Goal: Task Accomplishment & Management: Complete application form

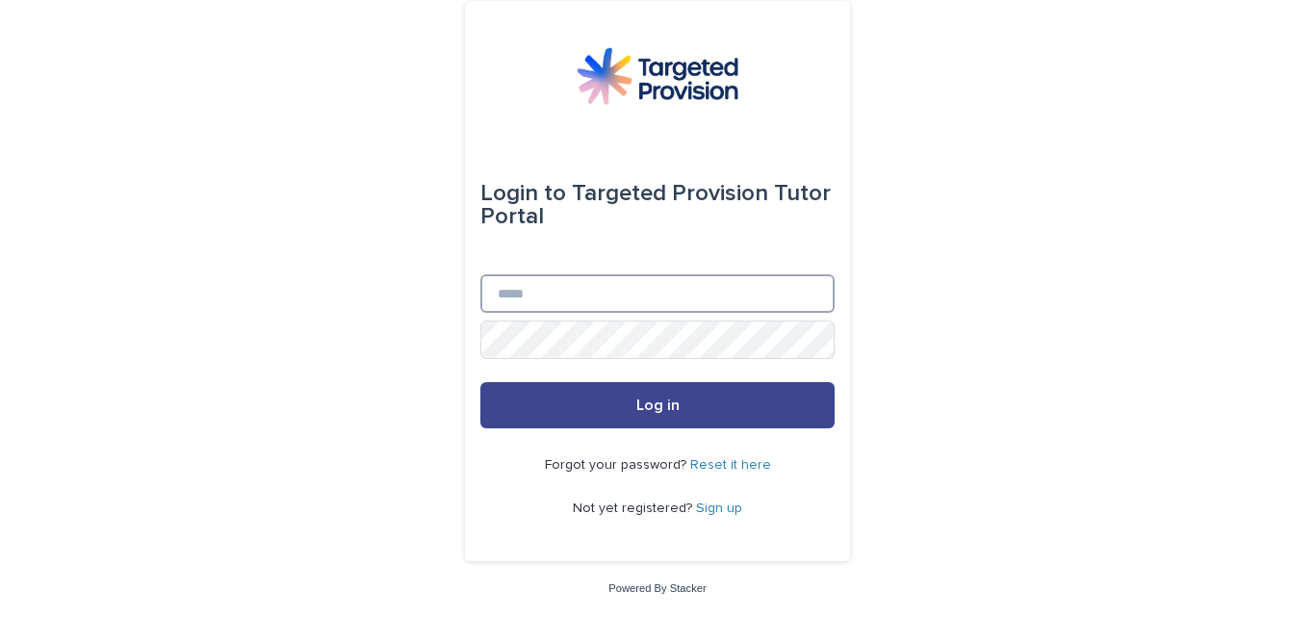
type input "**********"
click at [632, 418] on button "Log in" at bounding box center [658, 405] width 354 height 46
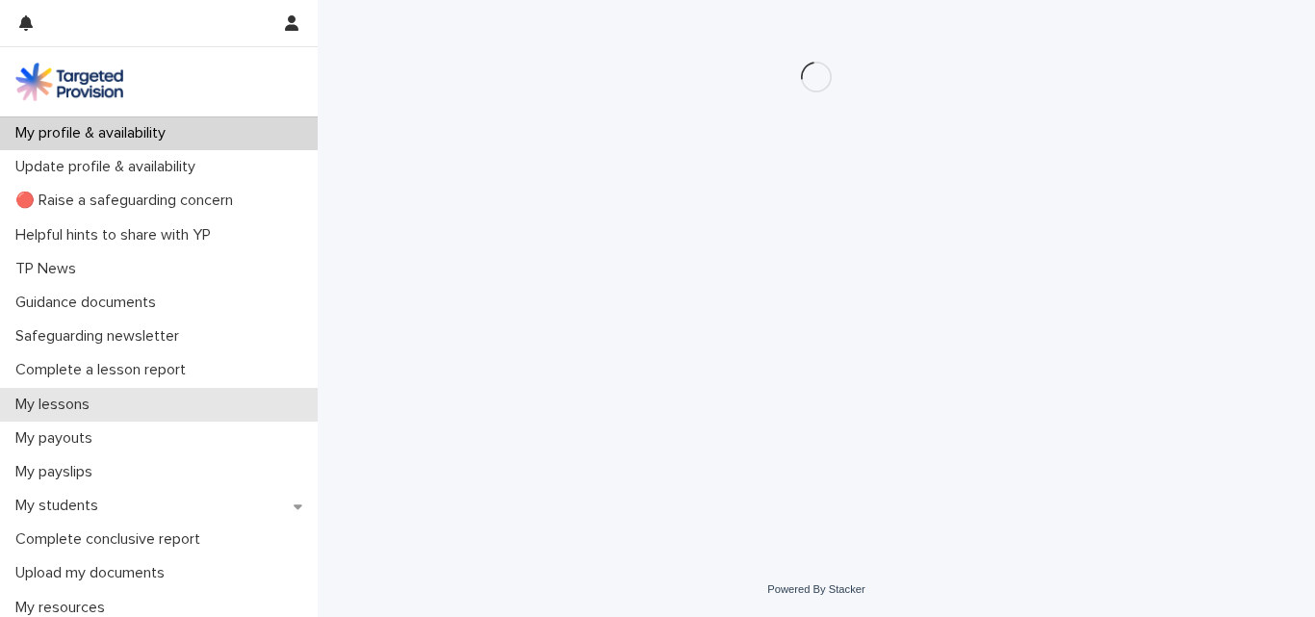
click at [77, 404] on p "My lessons" at bounding box center [56, 405] width 97 height 18
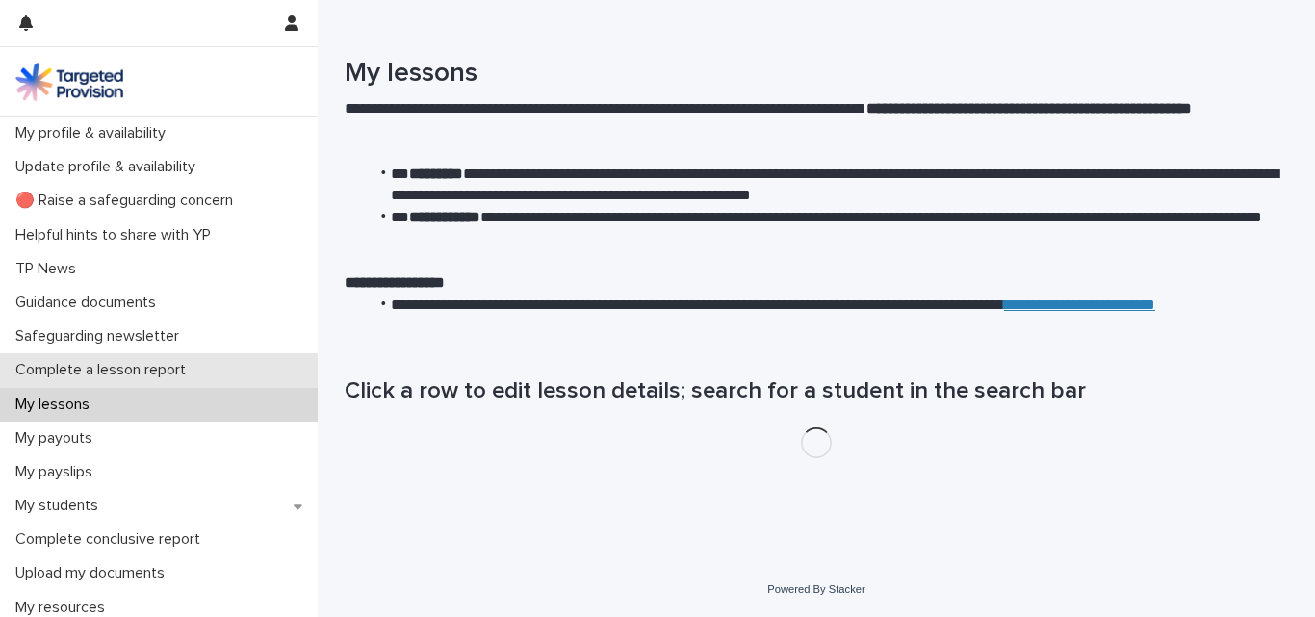
click at [102, 367] on p "Complete a lesson report" at bounding box center [105, 370] width 194 height 18
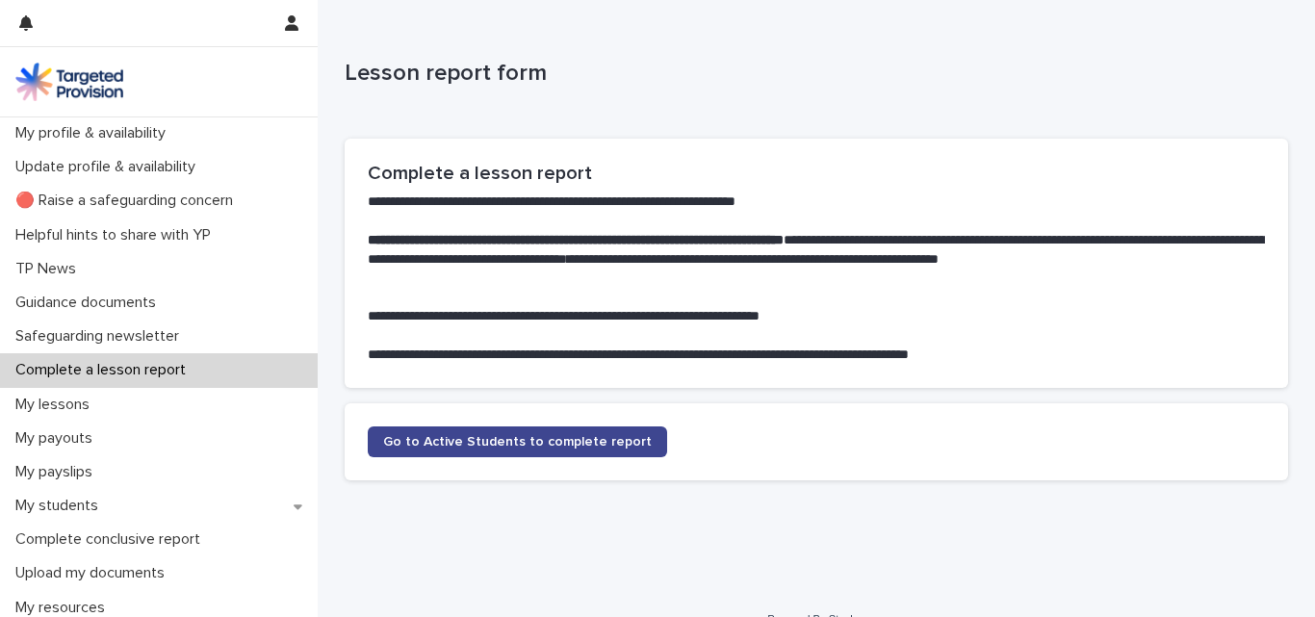
click at [464, 447] on span "Go to Active Students to complete report" at bounding box center [517, 441] width 269 height 13
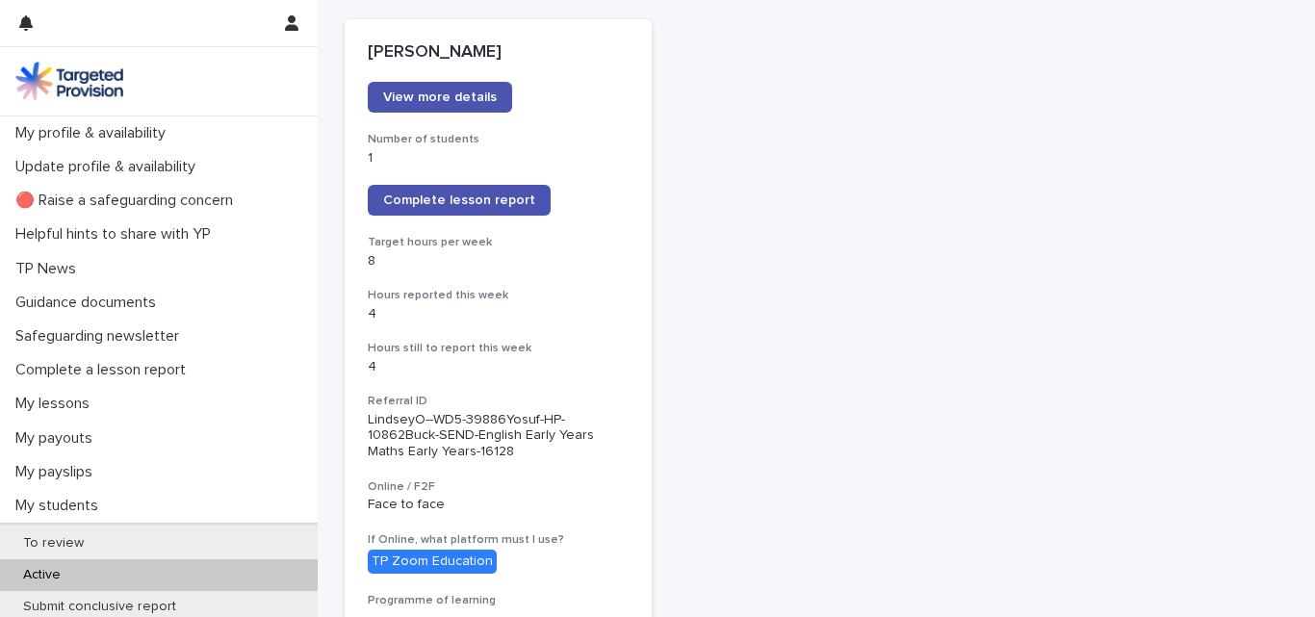
scroll to position [339, 0]
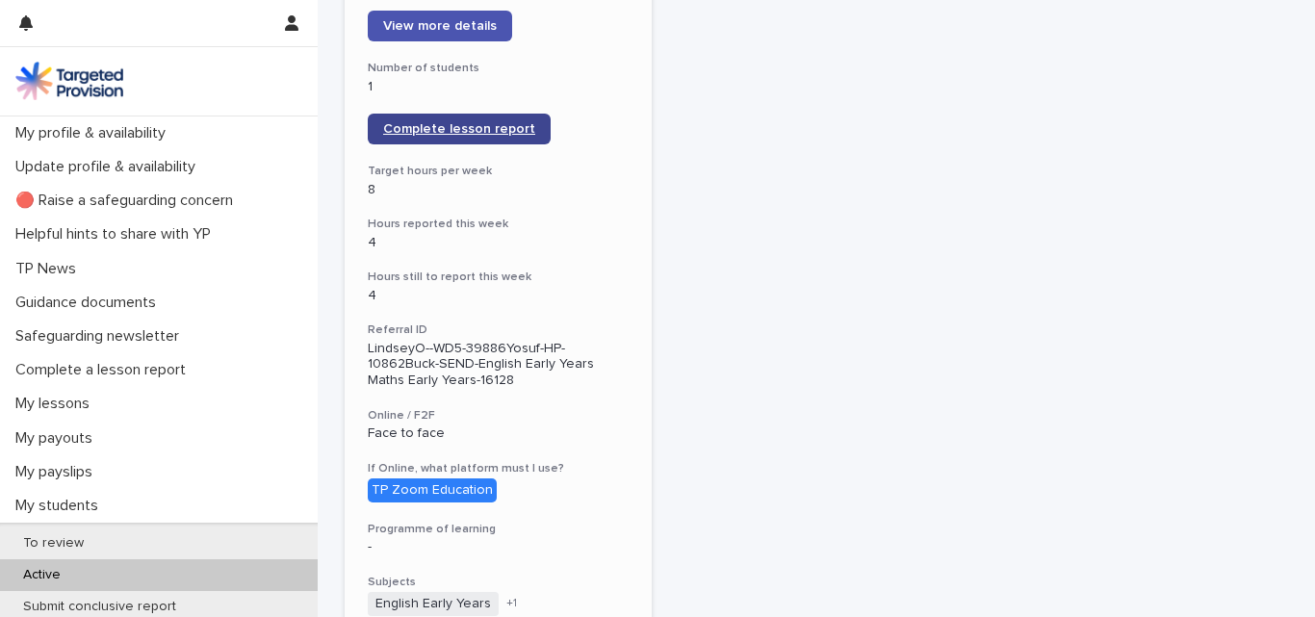
click at [427, 126] on span "Complete lesson report" at bounding box center [459, 128] width 152 height 13
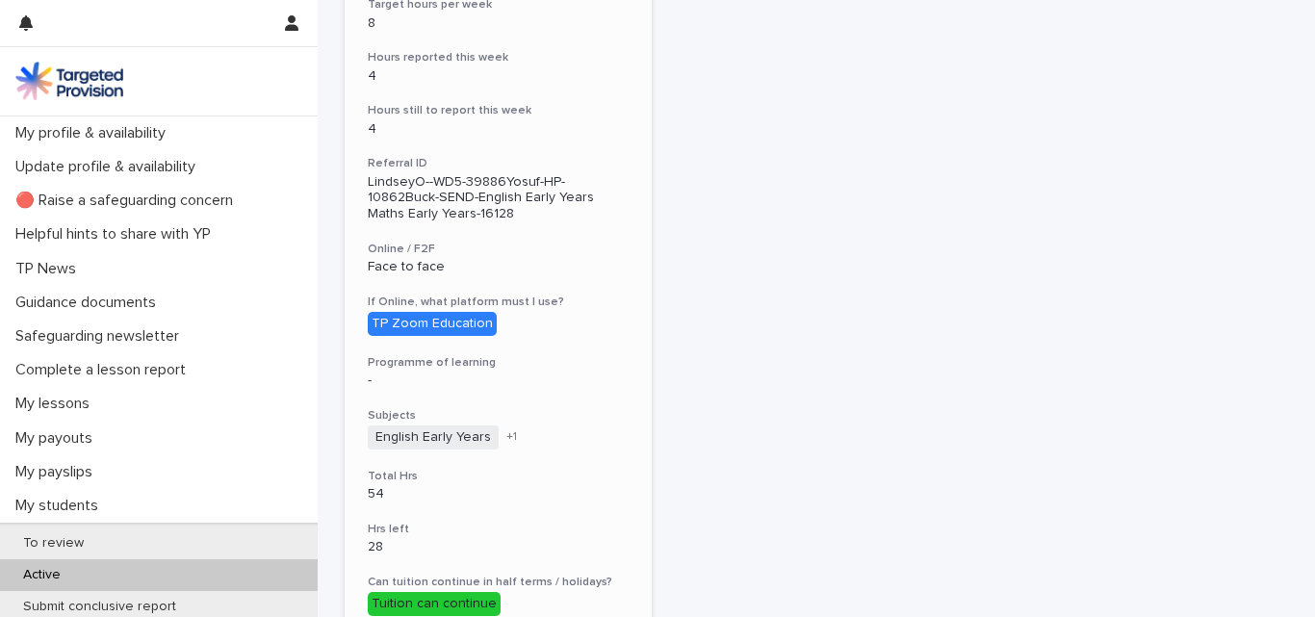
scroll to position [0, 0]
